Goal: Information Seeking & Learning: Check status

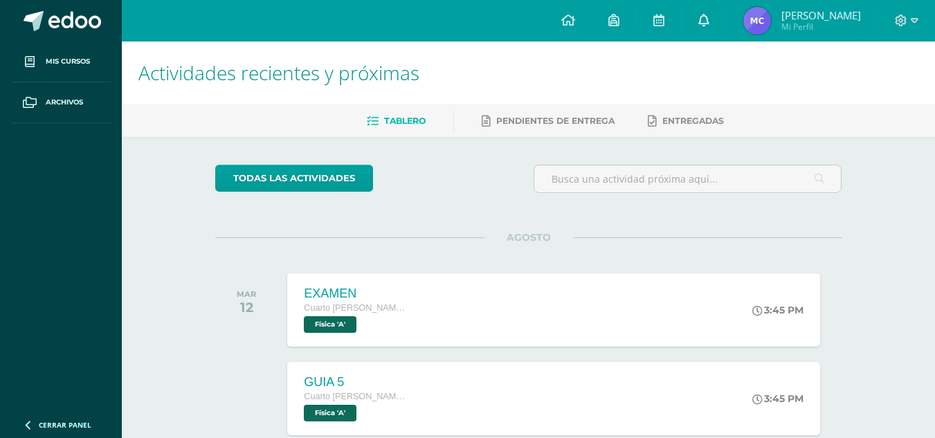
click at [704, 25] on icon at bounding box center [703, 20] width 11 height 12
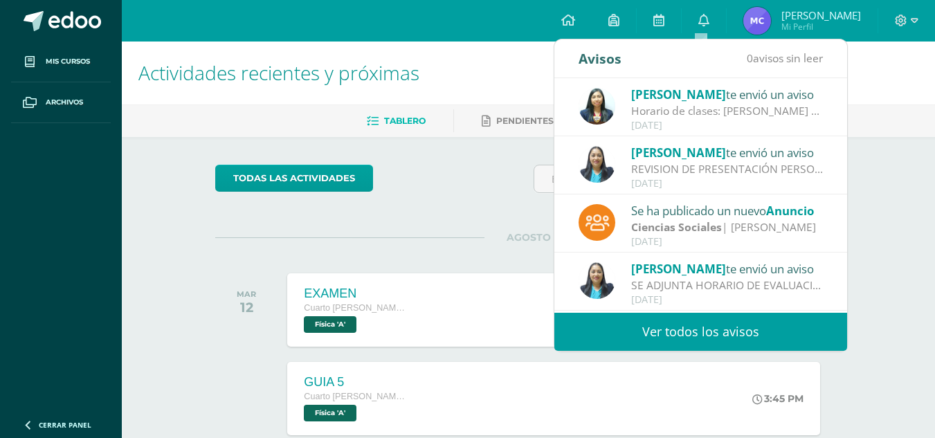
click at [765, 110] on div "Horario de clases: [PERSON_NAME] de clases para el cuarto bimestre." at bounding box center [727, 111] width 192 height 16
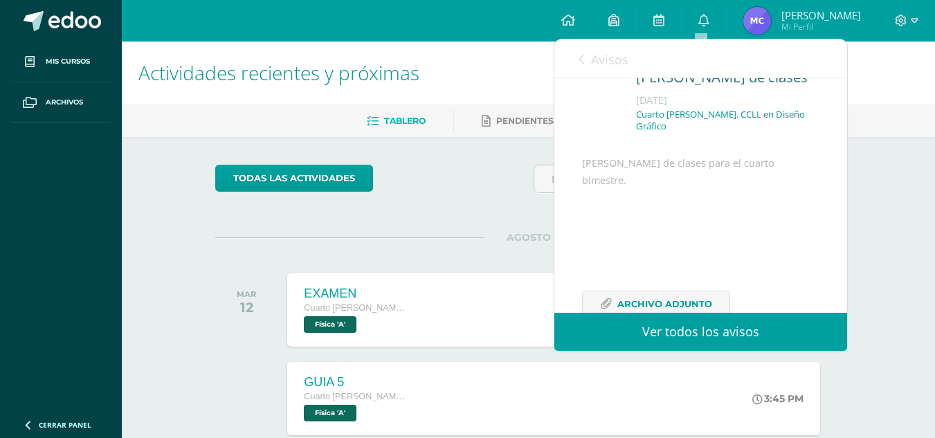
scroll to position [100, 0]
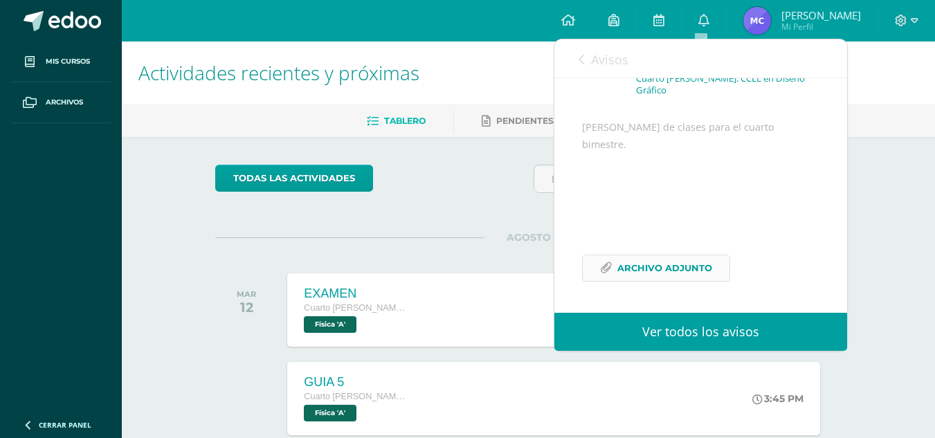
click at [682, 273] on span "Archivo Adjunto" at bounding box center [664, 268] width 95 height 26
click at [482, 130] on link "Pendientes de entrega" at bounding box center [548, 121] width 133 height 22
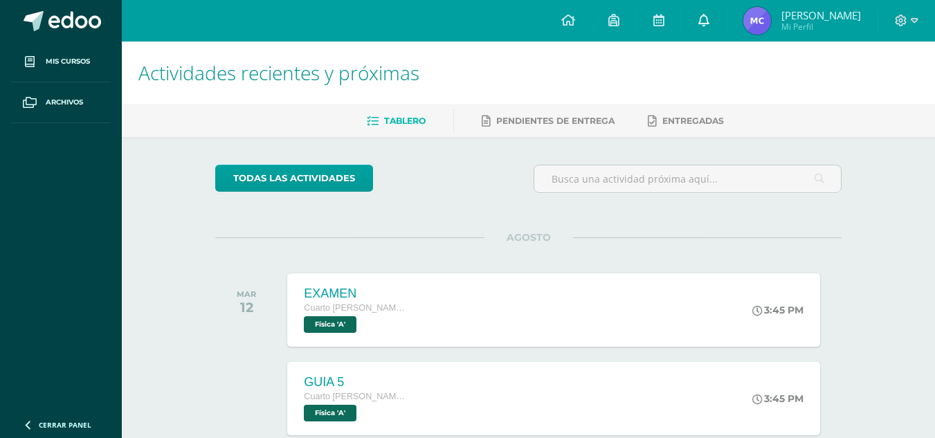
click at [699, 19] on icon at bounding box center [703, 20] width 11 height 12
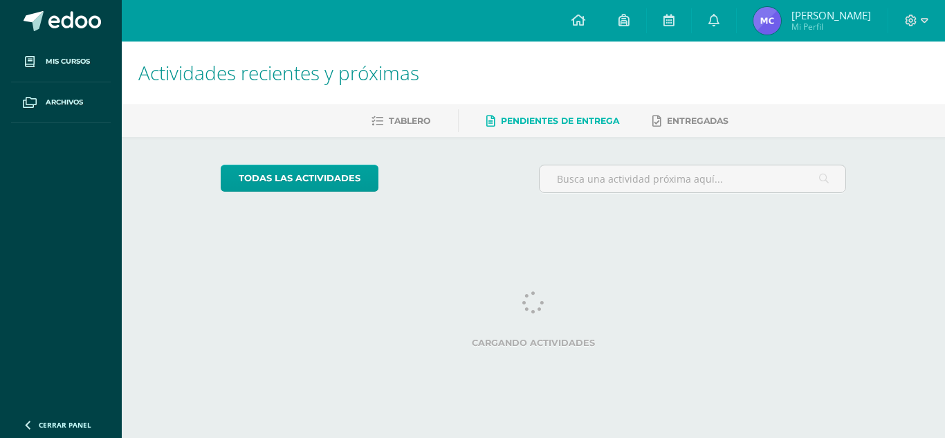
click at [841, 157] on html "Mis cursos Archivos Cerrar panel Ciencias Sociales Cuarto [PERSON_NAME]. CCLL e…" at bounding box center [472, 116] width 945 height 232
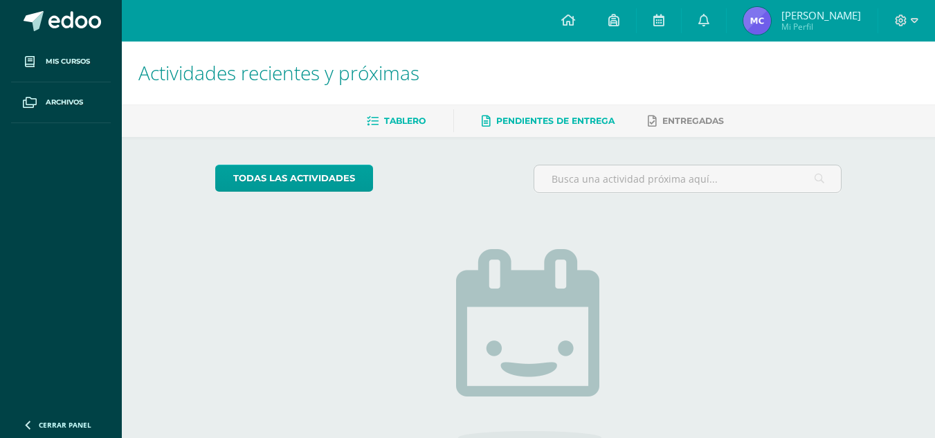
click at [414, 117] on span "Tablero" at bounding box center [405, 121] width 42 height 10
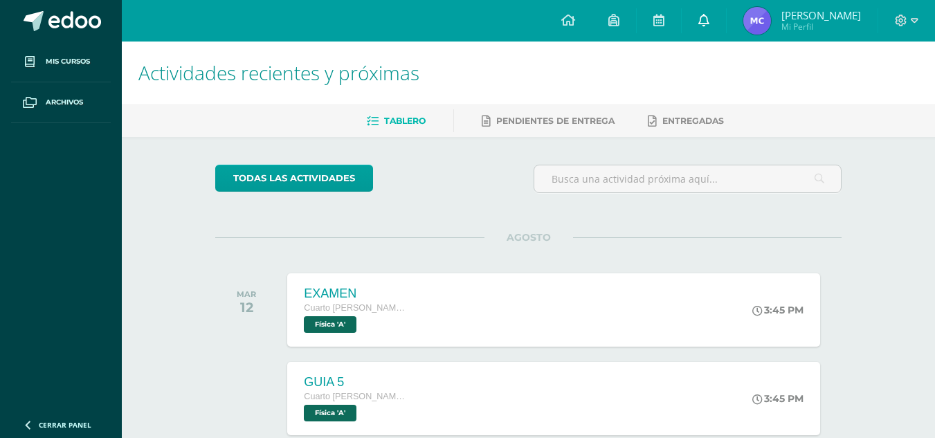
click at [701, 19] on icon at bounding box center [703, 20] width 11 height 12
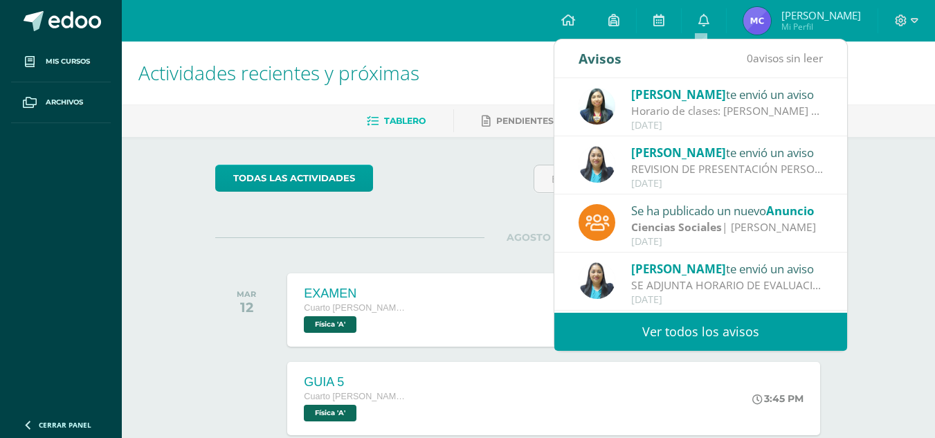
click at [804, 172] on div "REVISION DE PRESENTACIÓN PERSONAL: Saludos Cordiales Les recordamos que estamos…" at bounding box center [727, 169] width 192 height 16
click at [782, 167] on div "REVISION DE PRESENTACIÓN PERSONAL: Saludos Cordiales Les recordamos que estamos…" at bounding box center [727, 169] width 192 height 16
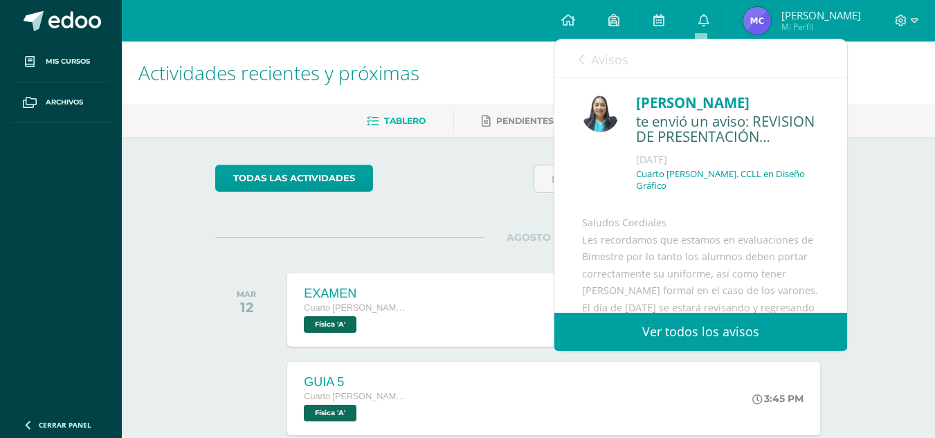
drag, startPoint x: 847, startPoint y: 165, endPoint x: 861, endPoint y: 261, distance: 96.6
click at [861, 261] on body "Mis cursos Archivos Cerrar panel Ciencias Sociales Cuarto [PERSON_NAME]. CCLL e…" at bounding box center [467, 438] width 935 height 877
click at [810, 198] on div "Dina Cabrera te envió un aviso: REVISION DE PRESENTACIÓN PERSONAL Agosto 05 Cua…" at bounding box center [700, 280] width 293 height 405
click at [578, 57] on icon at bounding box center [581, 59] width 6 height 11
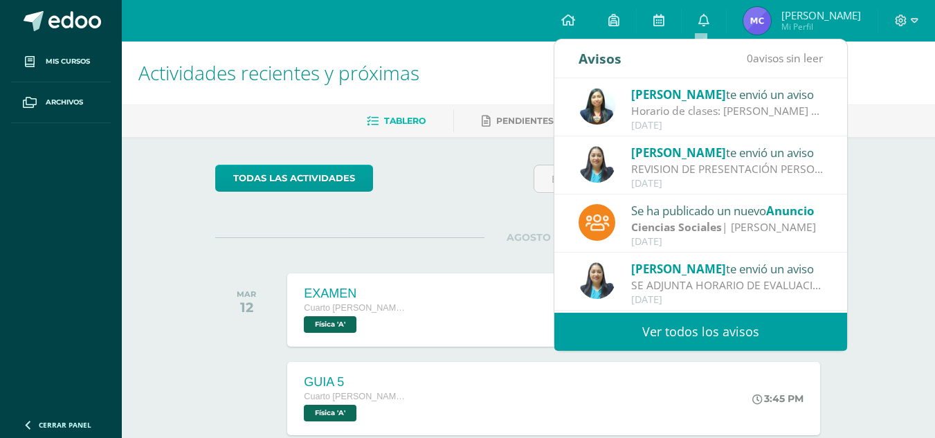
click at [747, 222] on div "Ciencias Sociales | Estefany Donis" at bounding box center [727, 227] width 192 height 16
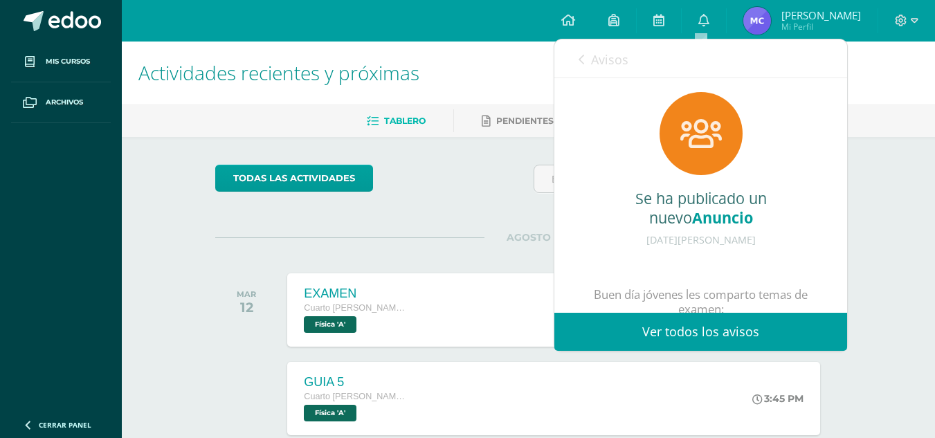
click at [587, 59] on link "Avisos" at bounding box center [603, 58] width 50 height 39
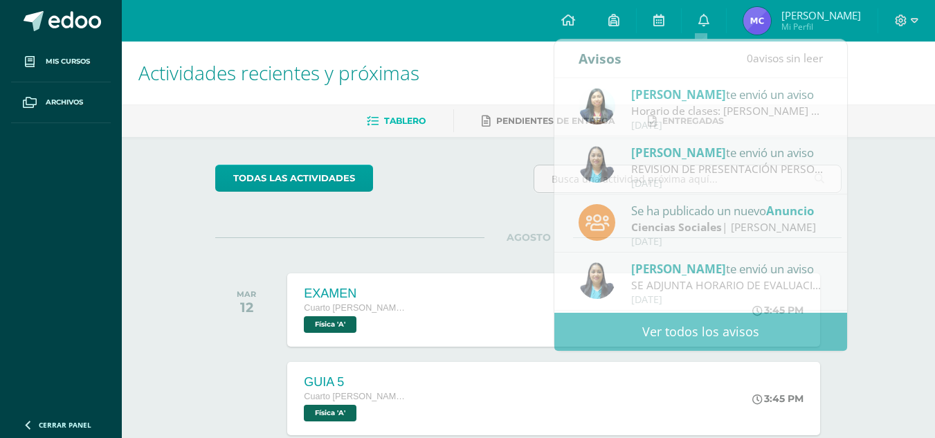
click at [314, 240] on div "AGOSTO MAR 12 EXAMEN Cuarto Bach. CCLL en Diseño Gráfico Física 'A' 3:45 PM EXA…" at bounding box center [528, 292] width 626 height 111
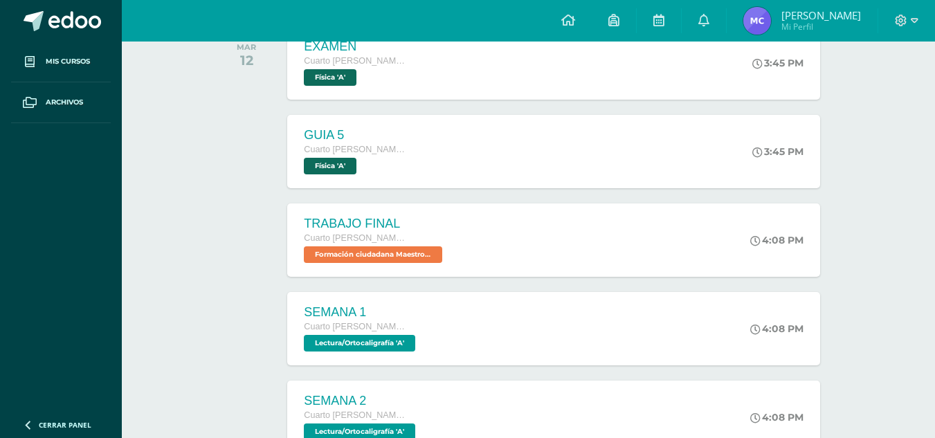
scroll to position [244, 0]
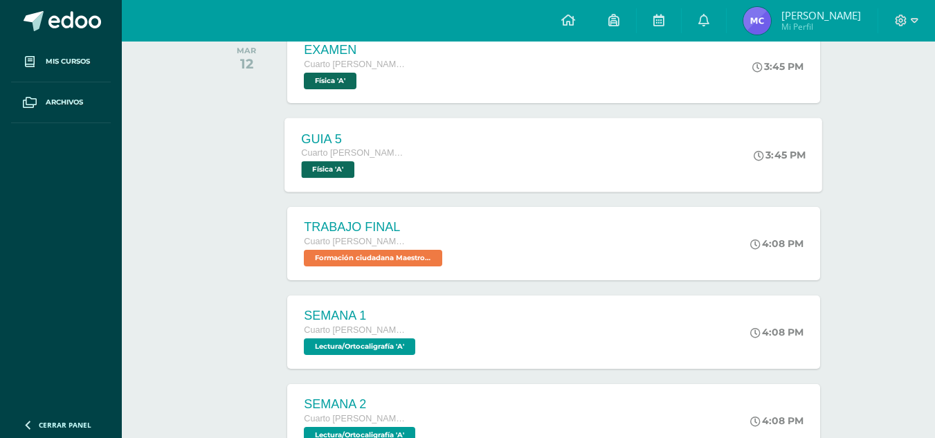
click at [355, 172] on span "Física 'A'" at bounding box center [328, 169] width 53 height 17
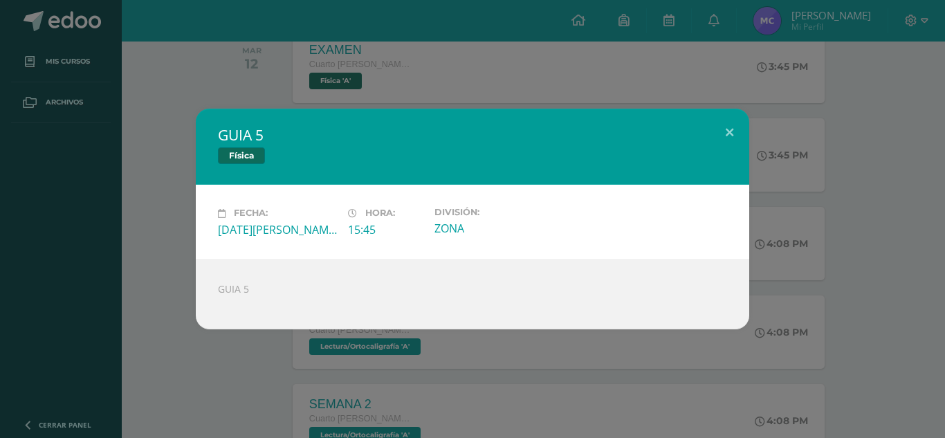
click at [803, 226] on div "GUIA 5 Física Fecha: Martes 12 de Agosto Hora: 15:45 División: ZONA" at bounding box center [473, 219] width 934 height 220
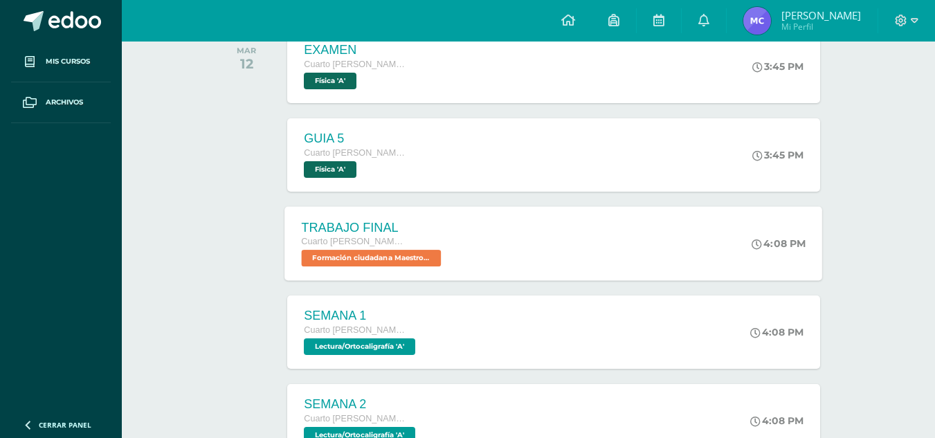
click at [403, 258] on span "Formación ciudadana Maestro Guía 'A'" at bounding box center [372, 258] width 140 height 17
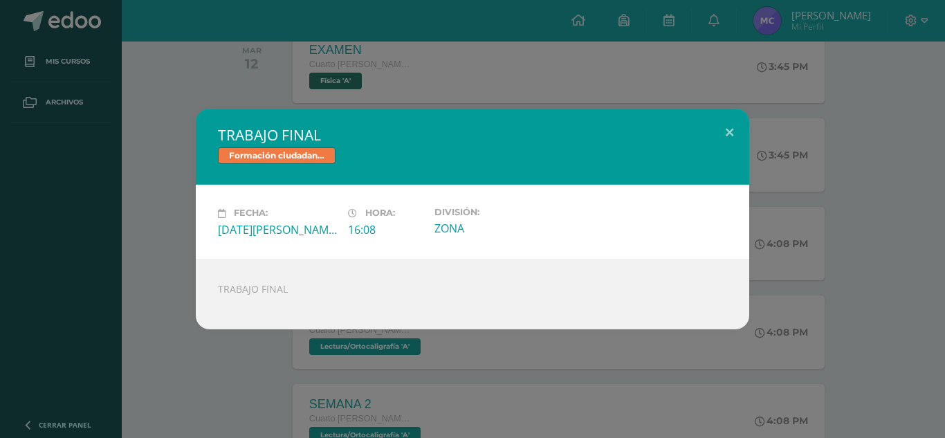
click at [837, 161] on div "TRABAJO FINAL Formación ciudadana Maestro Guía Fecha: Martes 12 de Agosto Hora:…" at bounding box center [473, 219] width 934 height 220
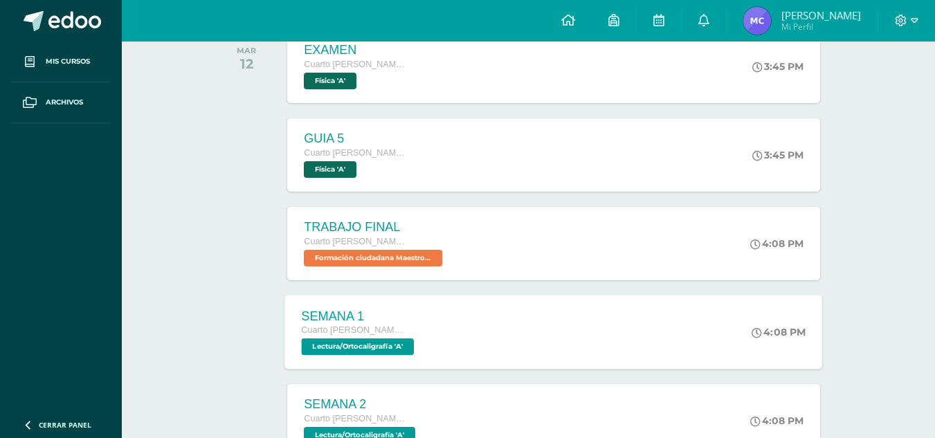
click at [374, 340] on span "Lectura/Ortocaligrafía 'A'" at bounding box center [358, 346] width 113 height 17
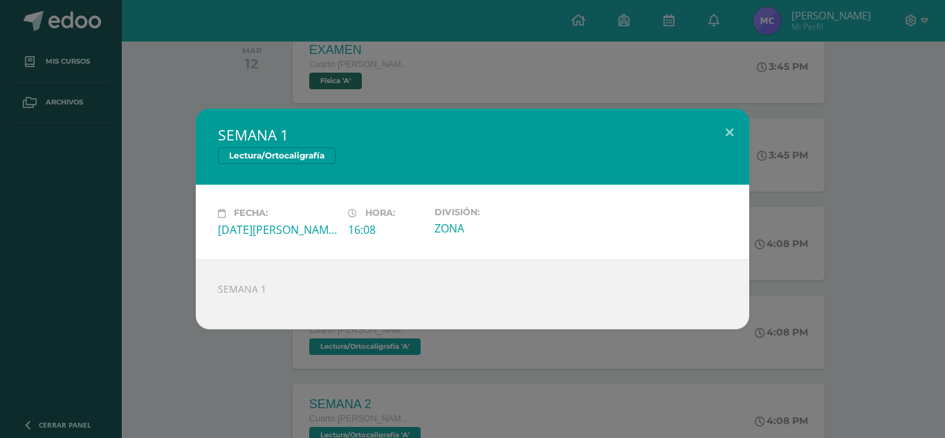
click at [801, 214] on div "SEMANA 1 Lectura/Ortocaligrafía Fecha: Martes 12 de Agosto Hora: 16:08 División…" at bounding box center [473, 219] width 934 height 220
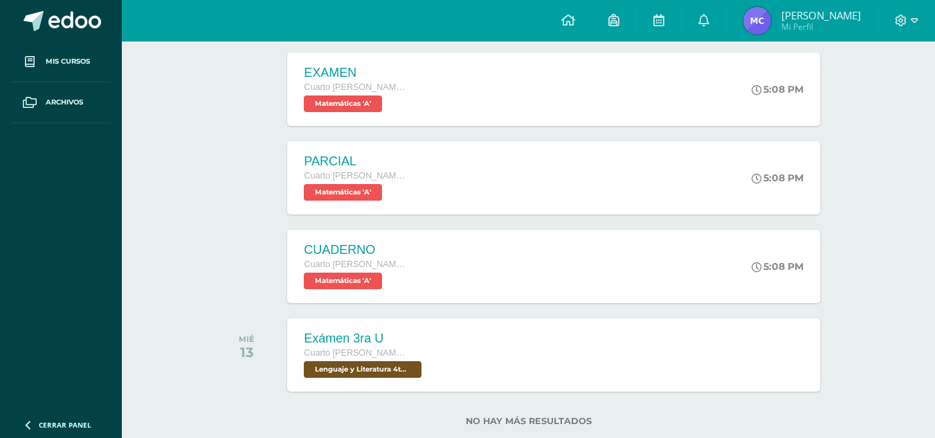
scroll to position [1316, 0]
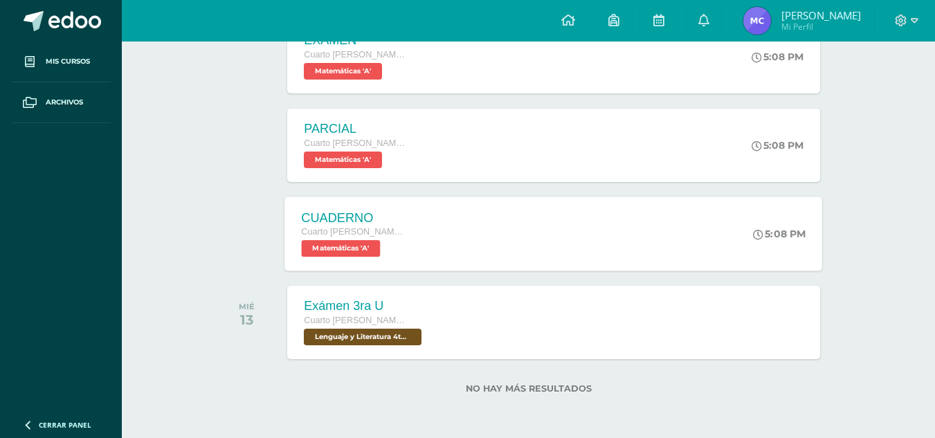
click at [370, 248] on span "Matemáticas 'A'" at bounding box center [341, 248] width 79 height 17
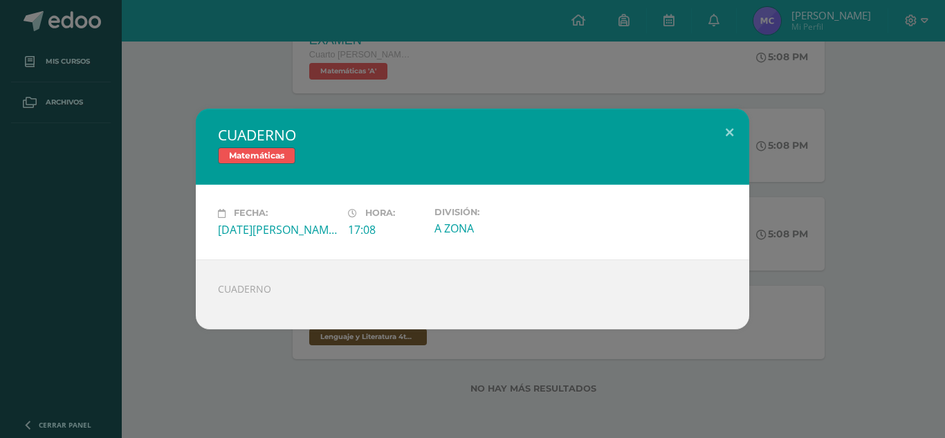
click at [801, 205] on div "CUADERNO Matemáticas Fecha: Martes 12 de Agosto Hora: 17:08 División: A ZONA" at bounding box center [473, 219] width 934 height 220
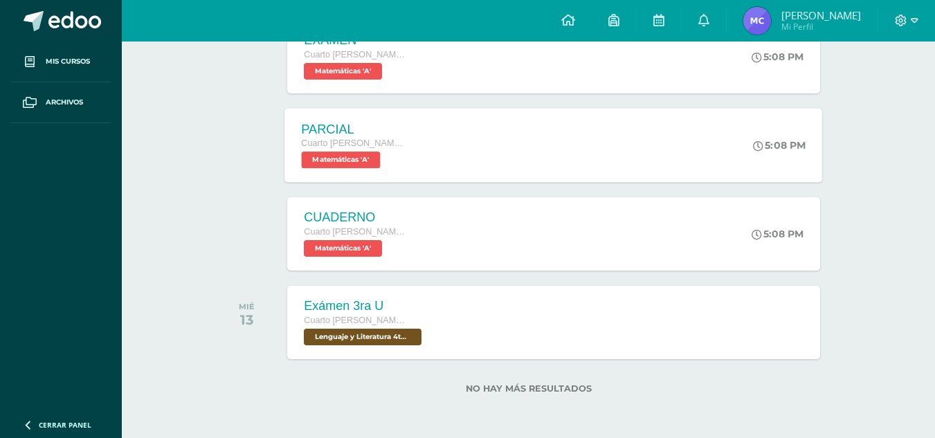
click at [376, 164] on span "Matemáticas 'A'" at bounding box center [341, 160] width 79 height 17
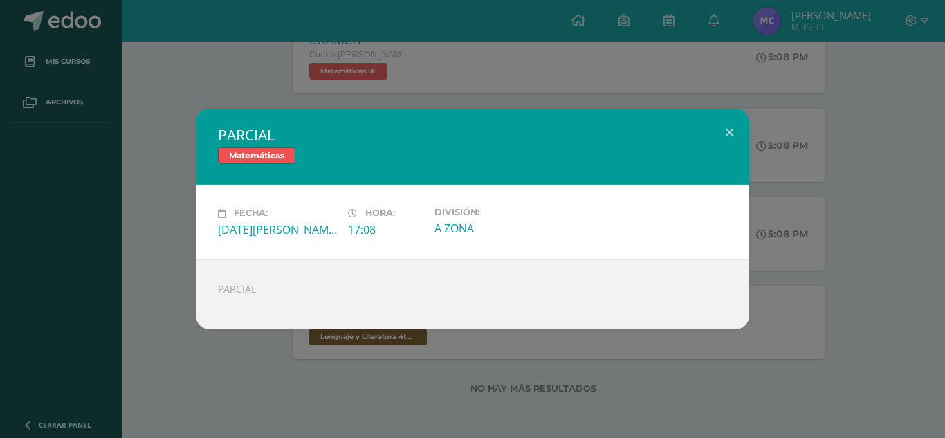
click at [843, 260] on div "PARCIAL Matemáticas Fecha: Martes 12 de Agosto Hora: 17:08 División: A ZONA" at bounding box center [473, 219] width 934 height 220
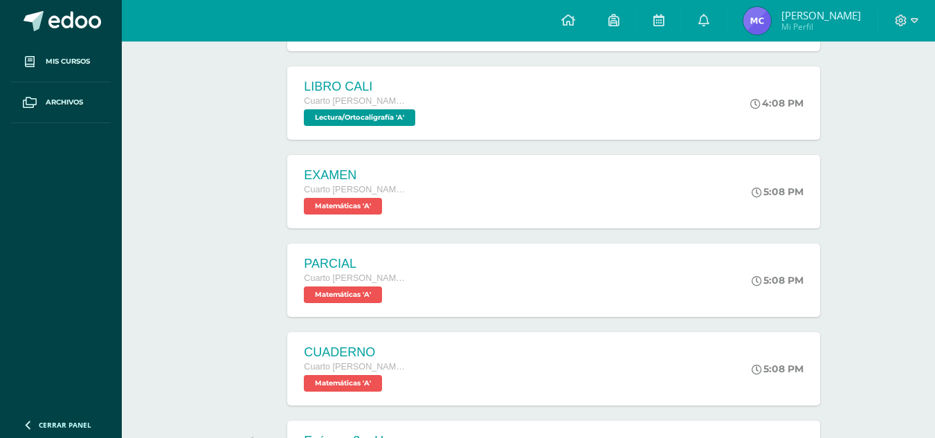
scroll to position [1163, 0]
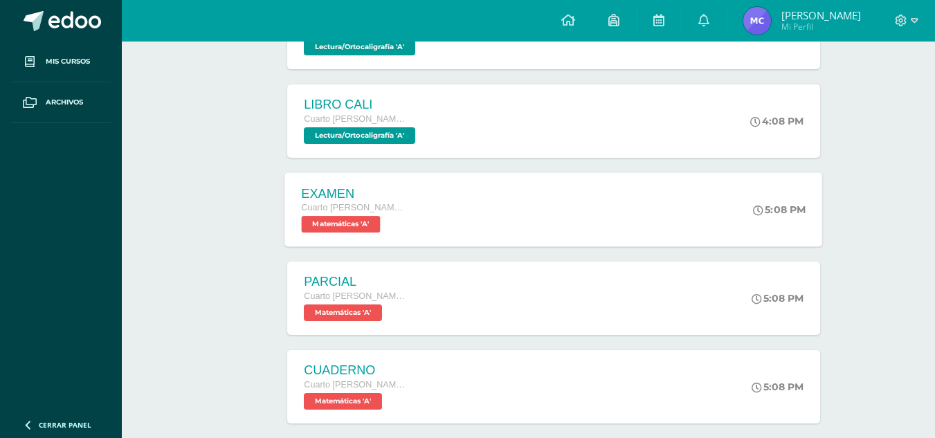
click at [368, 219] on span "Matemáticas 'A'" at bounding box center [341, 224] width 79 height 17
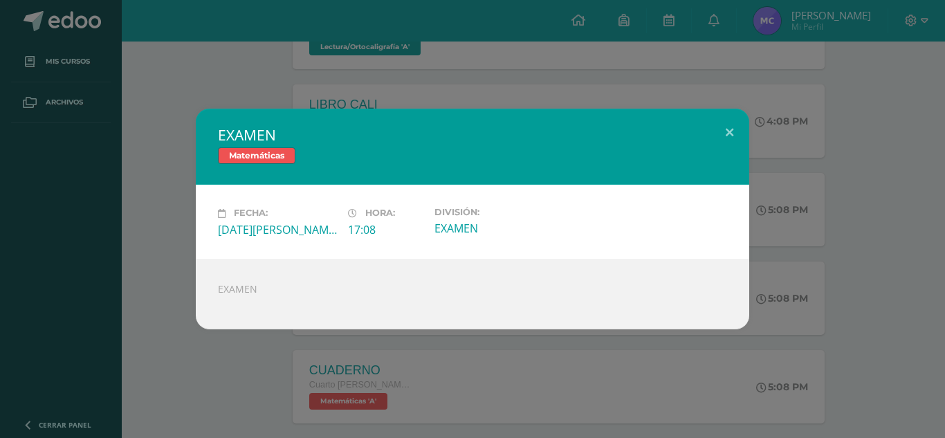
click at [842, 276] on div "EXAMEN Matemáticas Fecha: Martes 12 de Agosto Hora: 17:08 División: EXAMEN" at bounding box center [473, 219] width 934 height 220
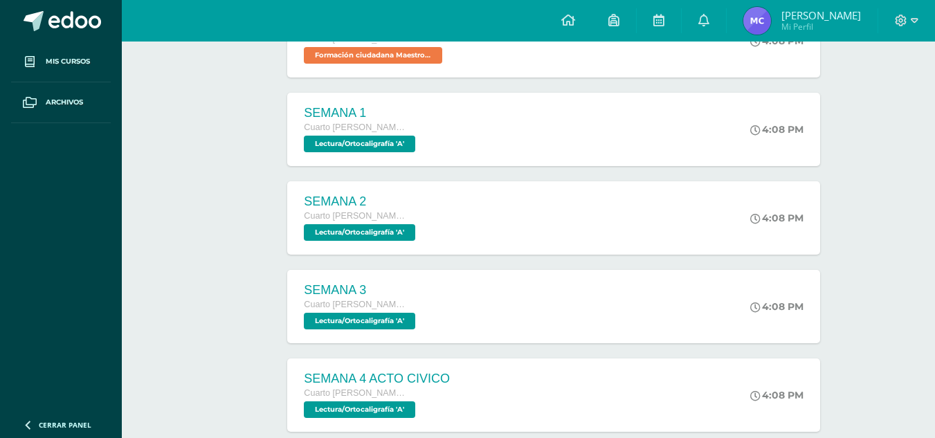
scroll to position [0, 0]
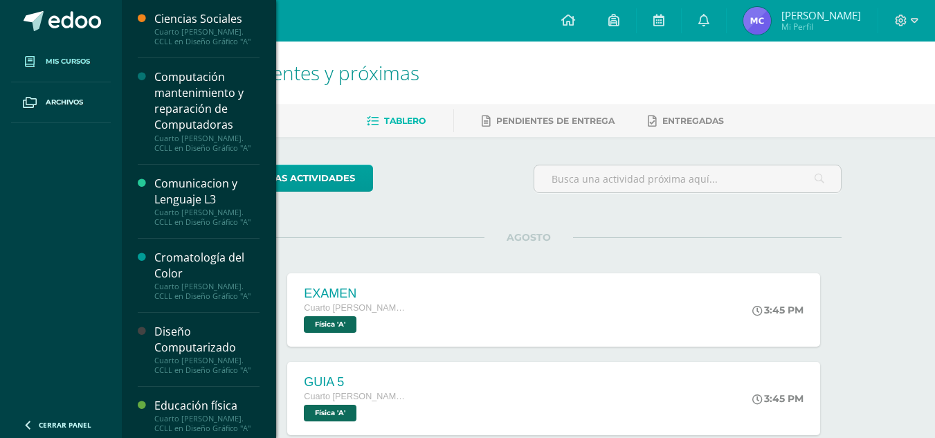
click at [85, 63] on span "Mis cursos" at bounding box center [68, 61] width 44 height 11
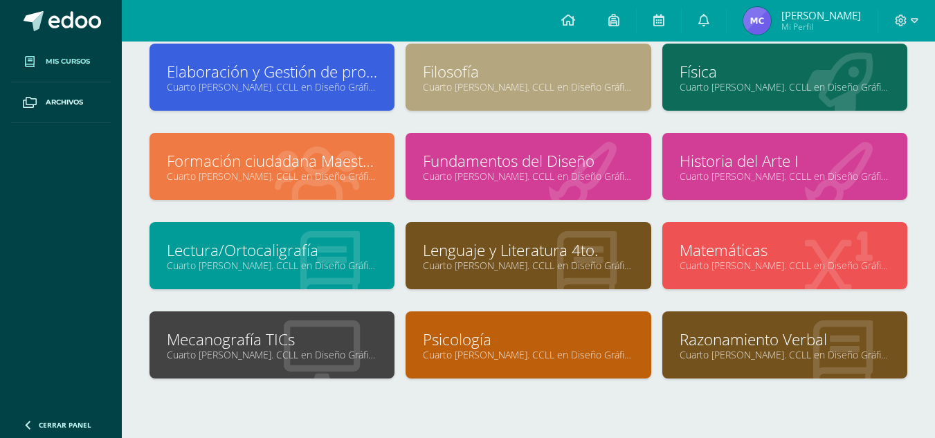
scroll to position [269, 0]
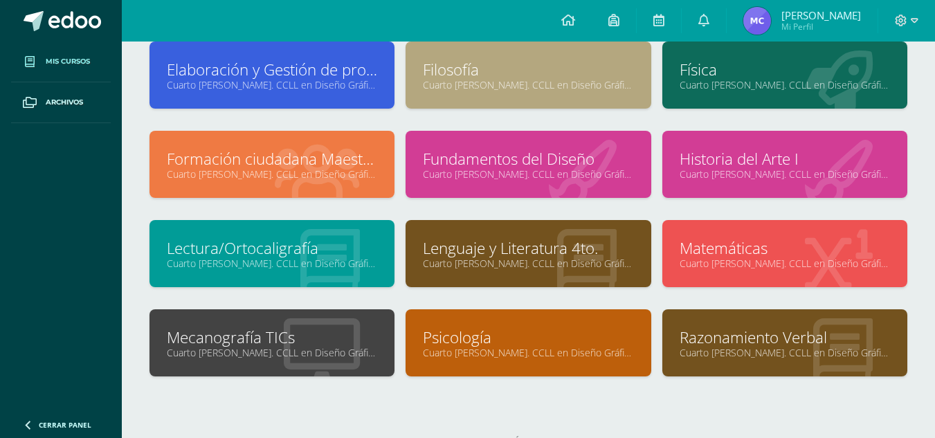
click at [259, 321] on div at bounding box center [321, 344] width 145 height 93
click at [237, 334] on link "Mecanografía TICs" at bounding box center [272, 337] width 210 height 21
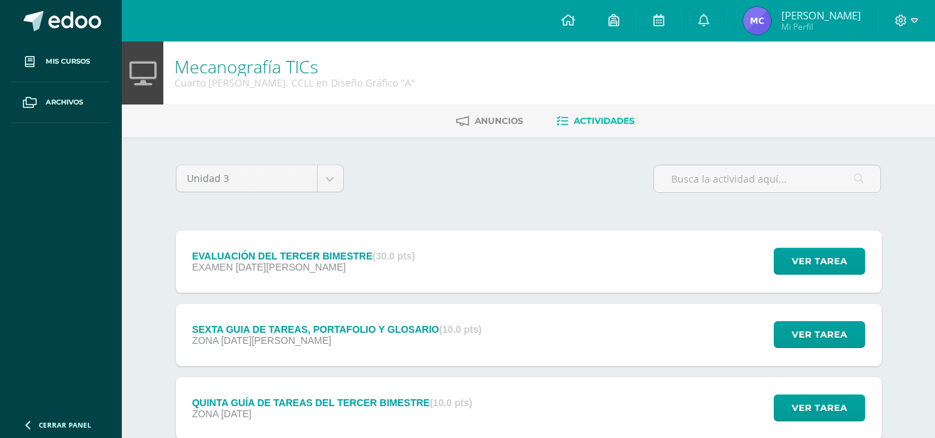
click at [347, 182] on div "Unidad 3 Unidad 1 Unidad 2 Unidad 3 Unidad 4" at bounding box center [259, 184] width 179 height 39
click at [851, 253] on button "Ver tarea" at bounding box center [819, 261] width 91 height 27
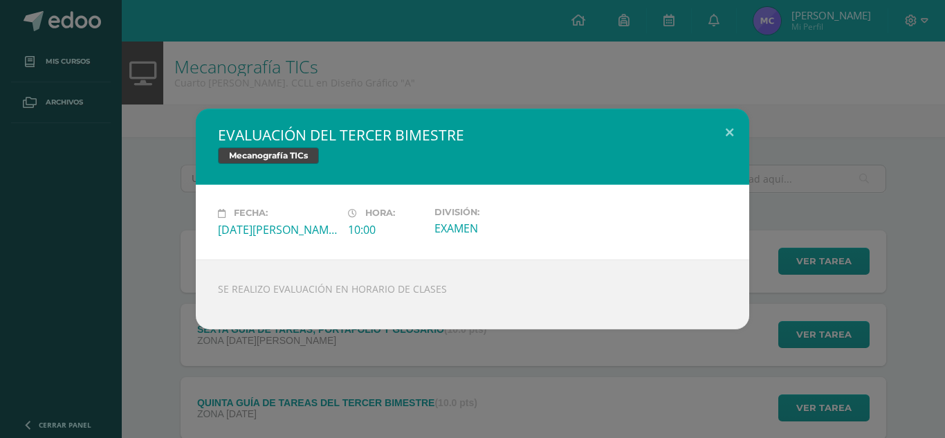
click at [786, 174] on div "EVALUACIÓN DEL TERCER BIMESTRE Mecanografía TICs Fecha: [DATE][PERSON_NAME] Hor…" at bounding box center [473, 219] width 934 height 220
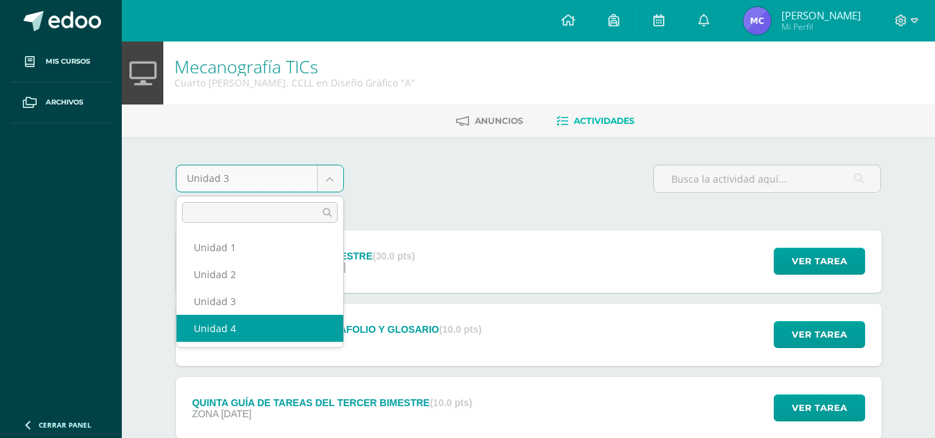
select select "Unidad 4"
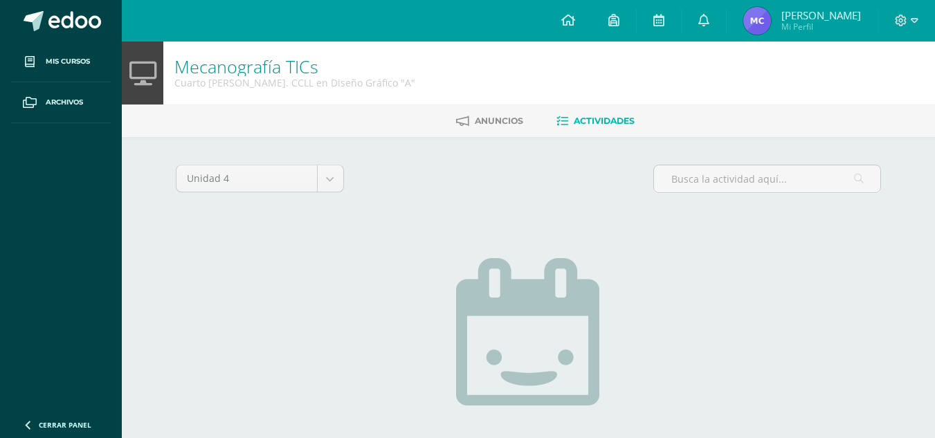
scroll to position [157, 0]
